Goal: Check status: Check status

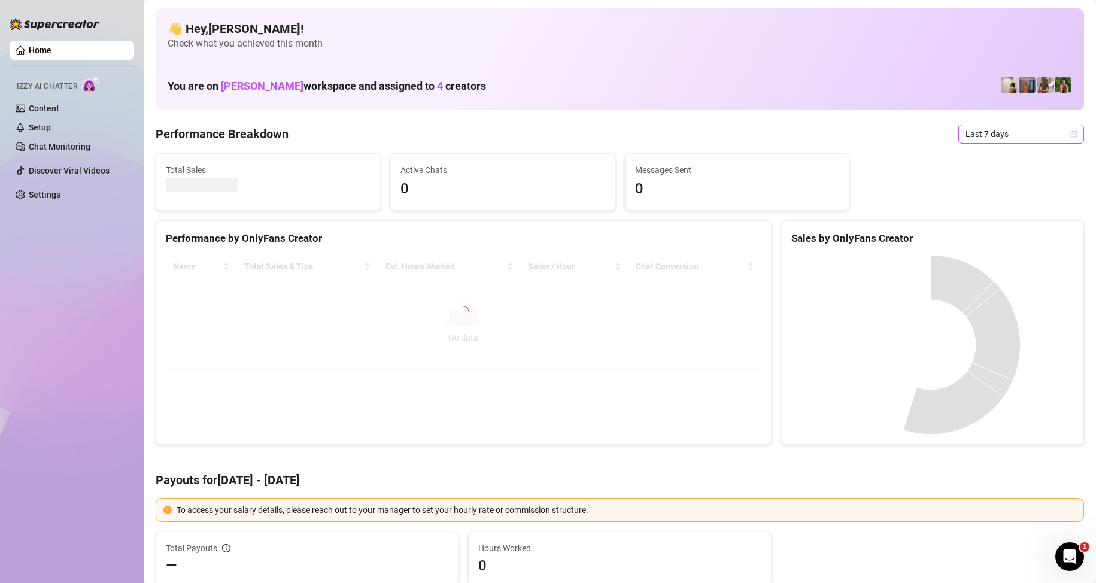
click at [982, 138] on span "Last 7 days" at bounding box center [1020, 134] width 111 height 18
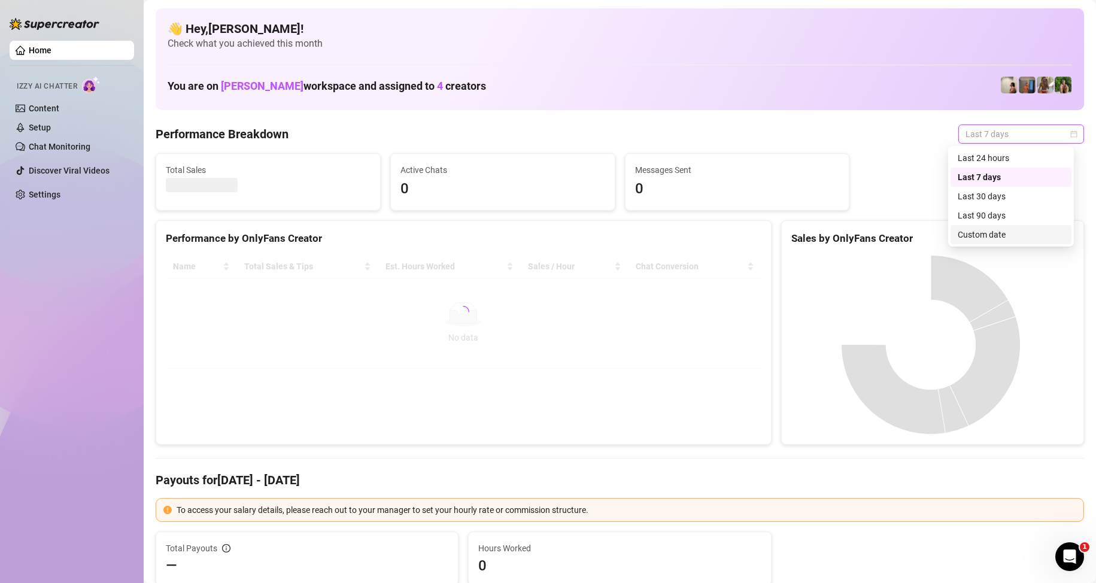
click at [992, 236] on div "Custom date" at bounding box center [1011, 234] width 107 height 13
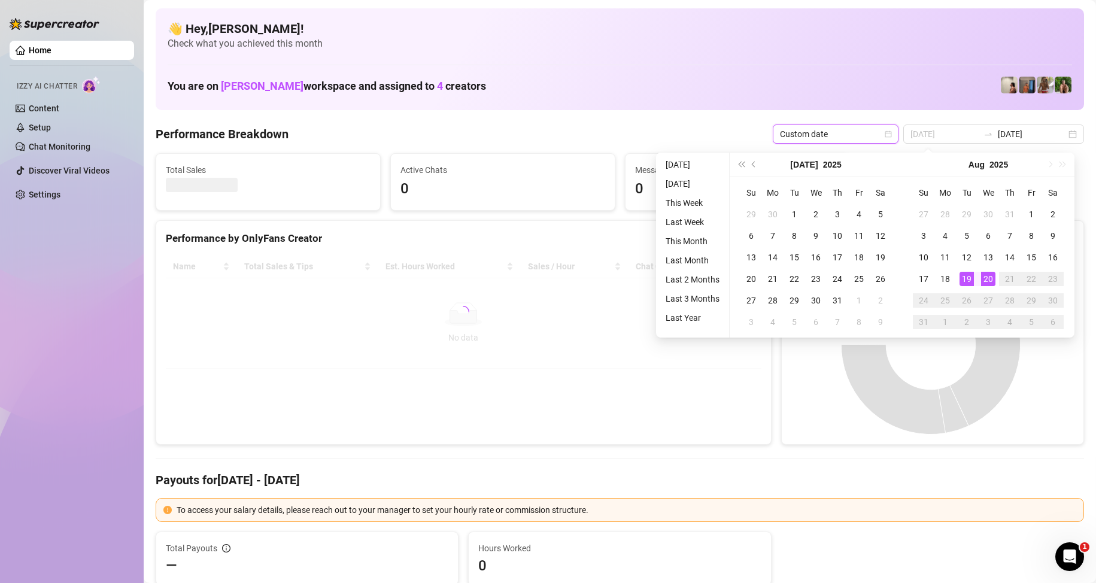
type input "[DATE]"
click at [987, 282] on div "20" at bounding box center [988, 279] width 14 height 14
click at [988, 282] on div "20" at bounding box center [988, 279] width 14 height 14
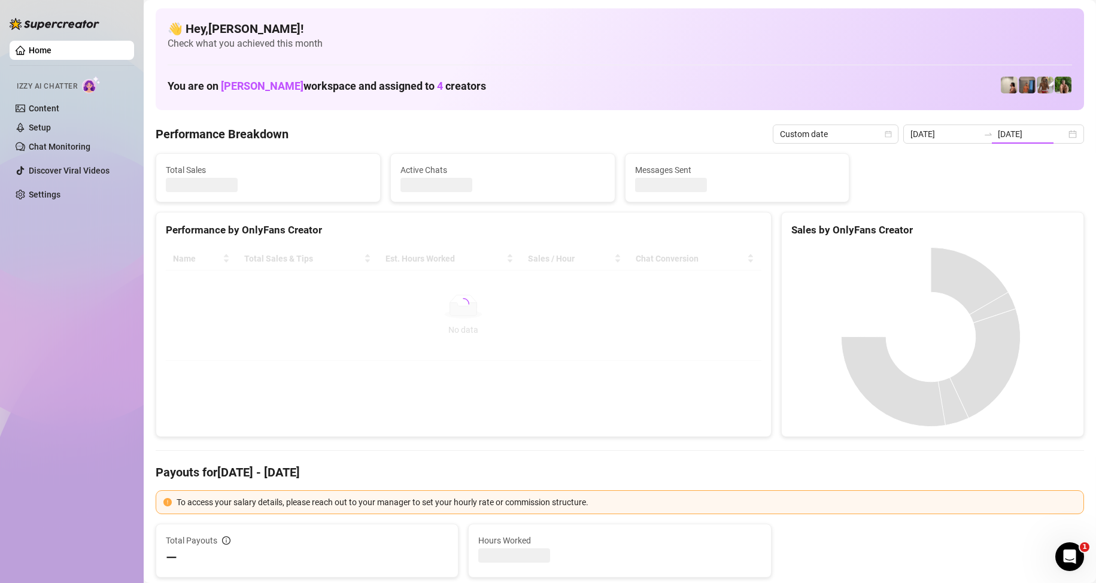
type input "[DATE]"
